Goal: Learn about a topic

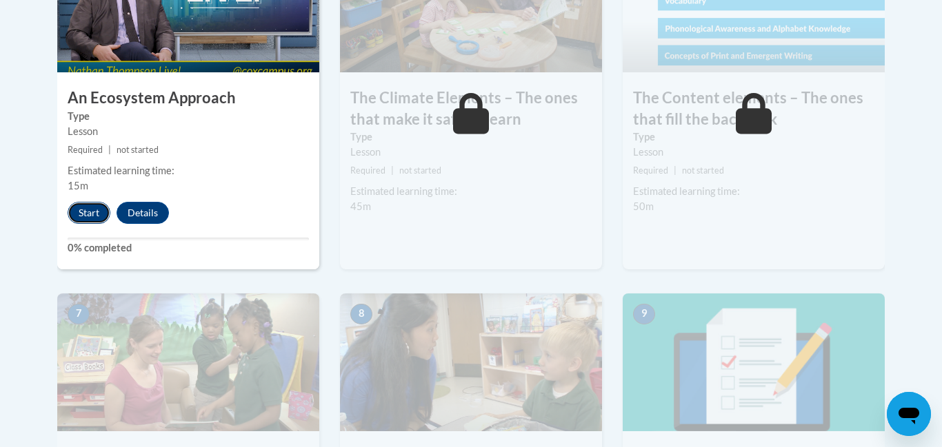
click at [82, 216] on button "Start" at bounding box center [89, 213] width 43 height 22
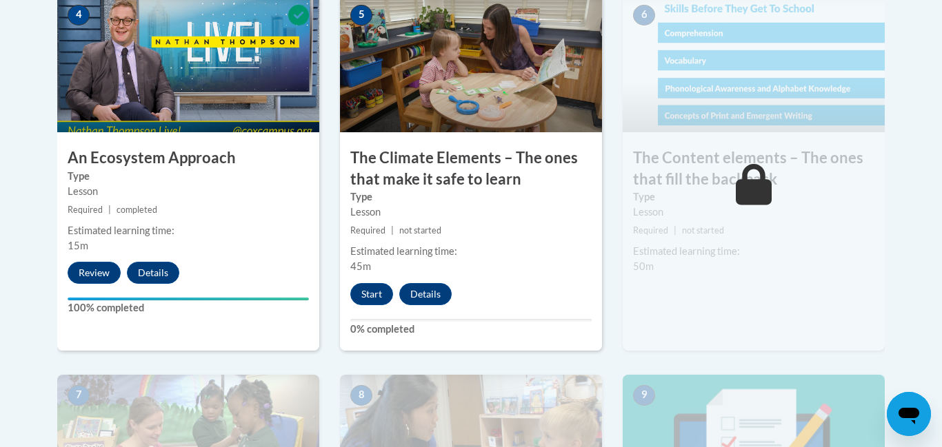
scroll to position [884, 0]
click at [379, 299] on button "Start" at bounding box center [371, 294] width 43 height 22
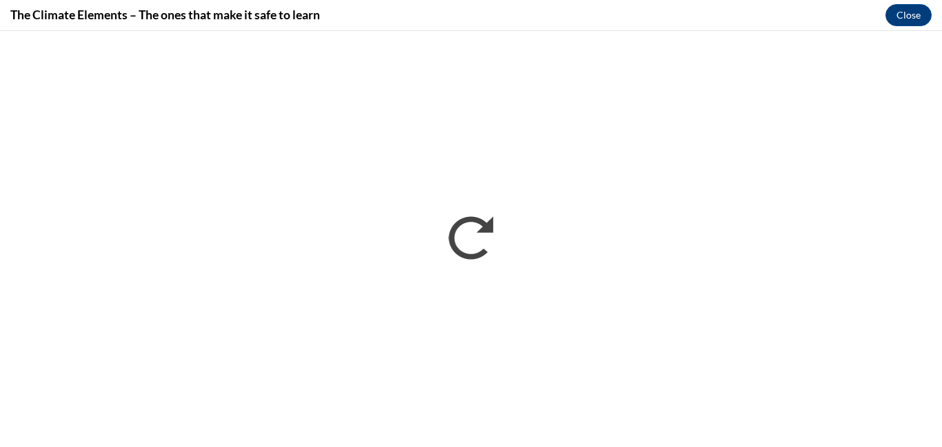
scroll to position [0, 0]
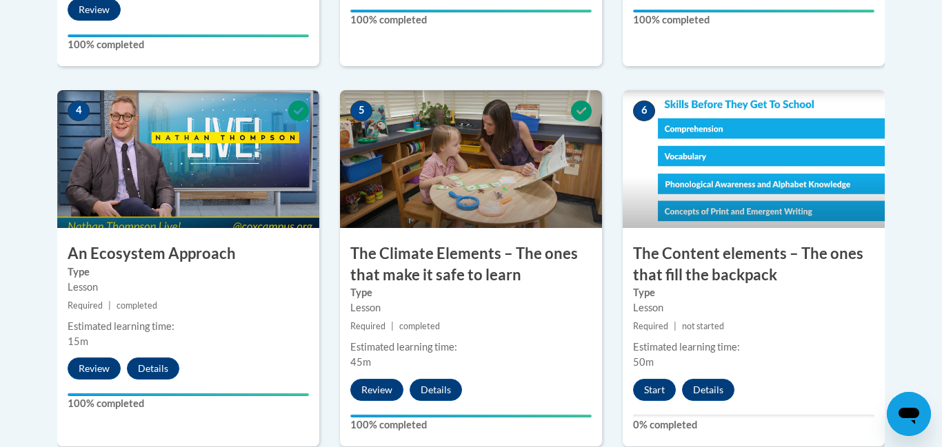
scroll to position [801, 0]
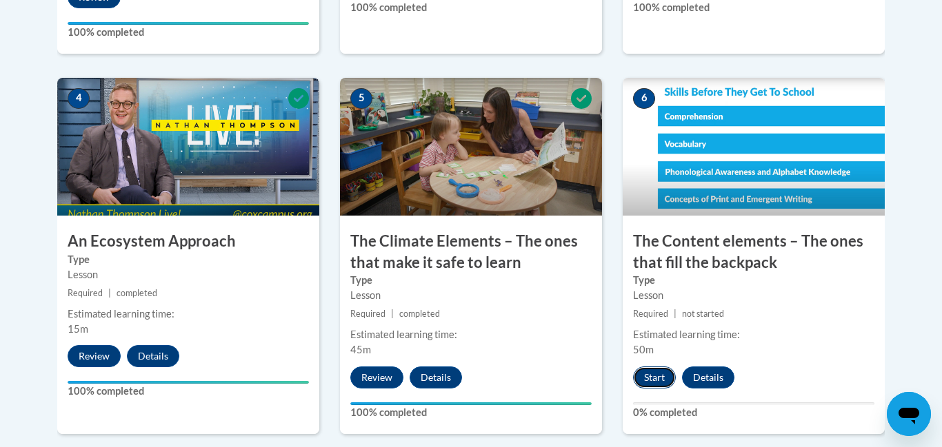
click at [662, 381] on button "Start" at bounding box center [654, 378] width 43 height 22
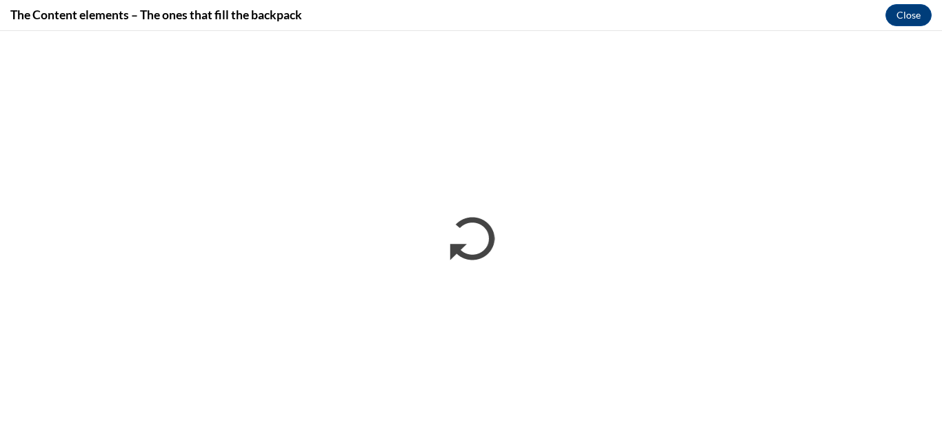
scroll to position [0, 0]
